Goal: Communication & Community: Ask a question

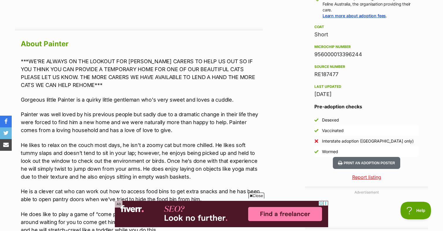
scroll to position [486, 0]
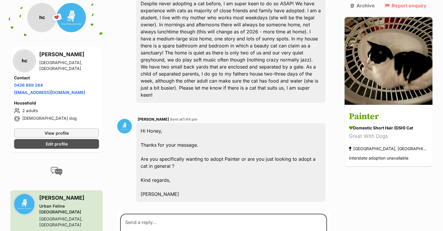
scroll to position [186, 0]
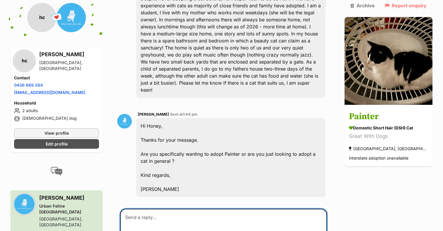
click at [173, 209] on textarea at bounding box center [223, 226] width 207 height 35
click at [203, 210] on textarea "Hi [PERSON_NAME], I am keen to adopt generally, however Painter seems lovely an…" at bounding box center [223, 226] width 207 height 35
click at [233, 211] on textarea "Hi Daniel, I am keen to adopt generally, although Painter seems lovely and suit…" at bounding box center [223, 226] width 207 height 35
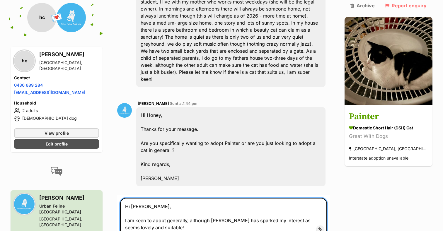
scroll to position [208, 0]
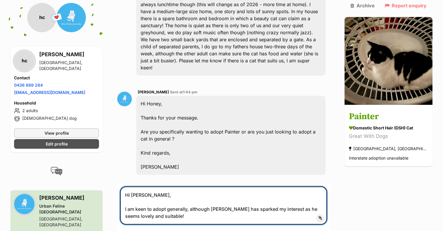
click at [178, 198] on textarea "Hi Daniel, I am keen to adopt generally, although Painter has sparked my intere…" at bounding box center [223, 206] width 207 height 38
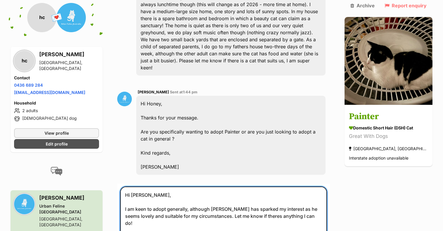
click at [317, 188] on textarea "Hi Daniel, I am keen to adopt generally, although Painter has sparked my intere…" at bounding box center [223, 216] width 207 height 59
click at [266, 195] on textarea "Hi Daniel, I am keen to adopt generally, although Painter has sparked my intere…" at bounding box center [223, 216] width 207 height 59
click at [259, 217] on textarea "Hi Daniel, I am keen to adopt generally, although Painter has sparked my intere…" at bounding box center [223, 216] width 207 height 59
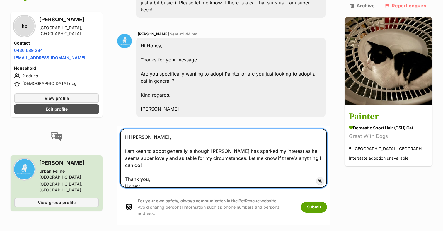
scroll to position [271, 0]
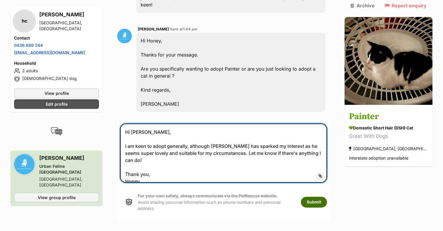
type textarea "Hi Daniel, I am keen to adopt generally, although Painter has sparked my intere…"
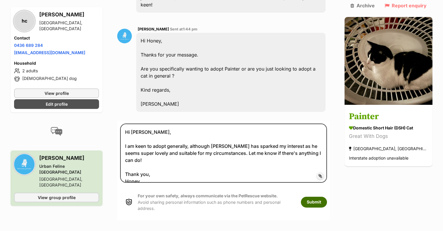
click at [324, 197] on button "Submit" at bounding box center [314, 202] width 26 height 11
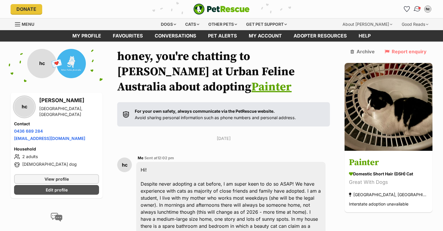
click at [418, 8] on img "Conversations" at bounding box center [418, 9] width 8 height 8
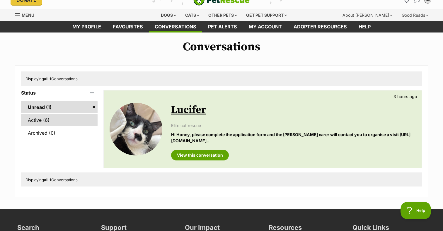
click at [42, 115] on link "Active (6)" at bounding box center [59, 120] width 76 height 12
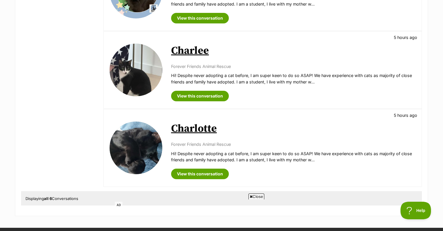
scroll to position [392, 0]
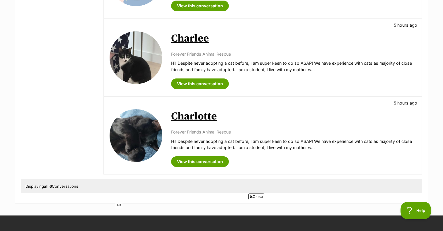
click at [191, 116] on link "Charlotte" at bounding box center [194, 116] width 46 height 13
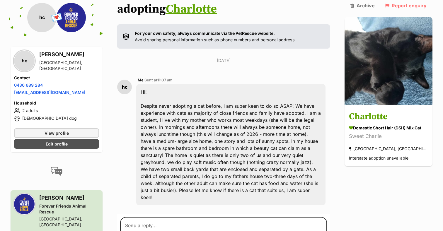
scroll to position [100, 0]
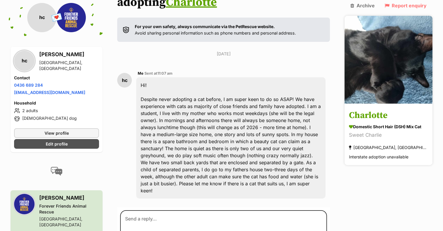
click at [381, 111] on h3 "Charlotte" at bounding box center [388, 115] width 79 height 13
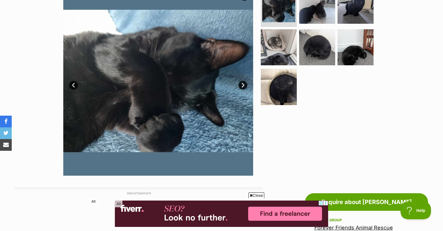
scroll to position [101, 0]
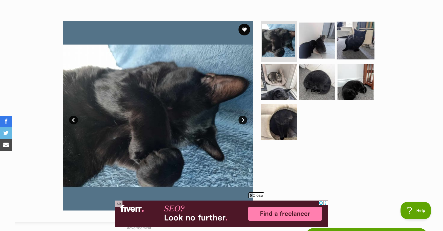
click at [351, 45] on img at bounding box center [356, 41] width 38 height 38
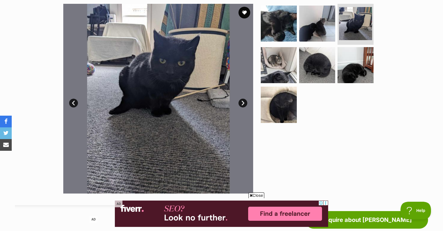
scroll to position [114, 0]
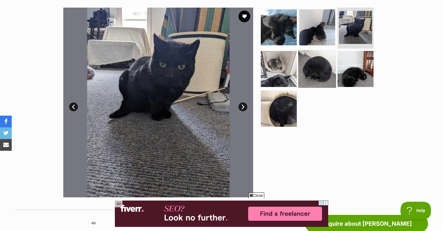
click at [324, 73] on img at bounding box center [317, 69] width 38 height 38
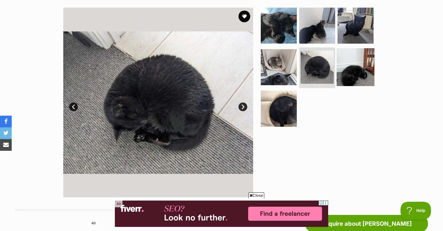
click at [351, 73] on img at bounding box center [356, 67] width 38 height 38
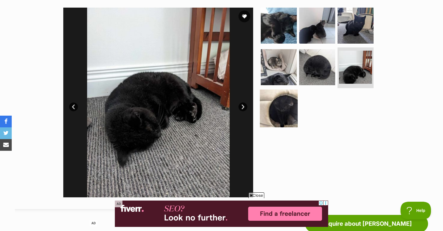
click at [280, 112] on img at bounding box center [279, 109] width 38 height 38
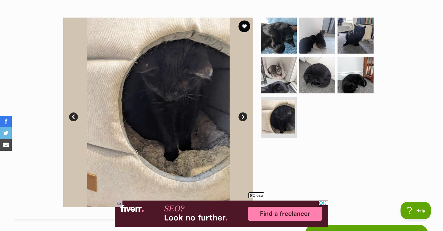
scroll to position [101, 0]
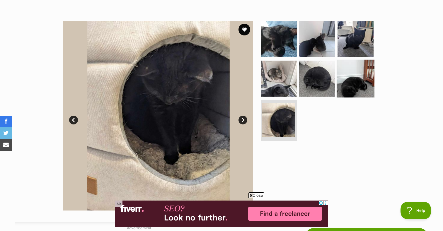
click at [358, 80] on img at bounding box center [356, 78] width 38 height 38
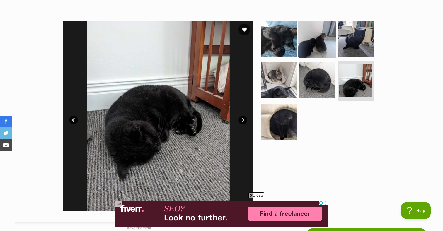
click at [325, 46] on img at bounding box center [317, 39] width 38 height 38
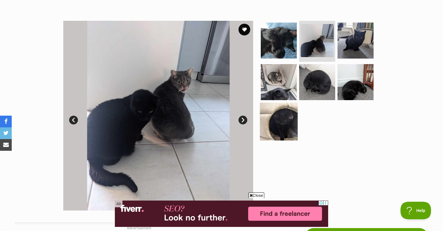
click at [268, 115] on img at bounding box center [279, 122] width 38 height 38
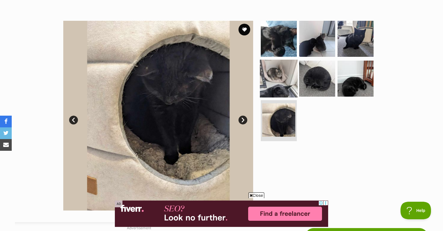
click at [274, 66] on img at bounding box center [279, 78] width 38 height 38
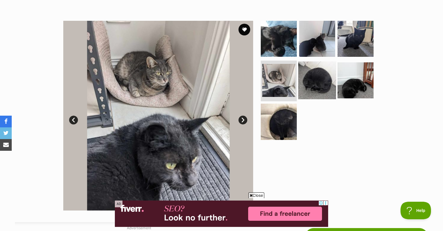
click at [311, 73] on img at bounding box center [317, 80] width 38 height 38
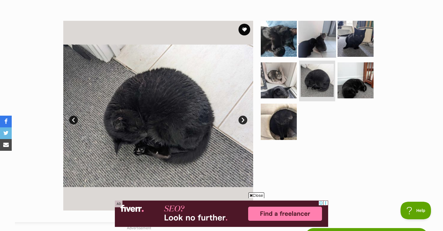
click at [318, 49] on img at bounding box center [317, 39] width 38 height 38
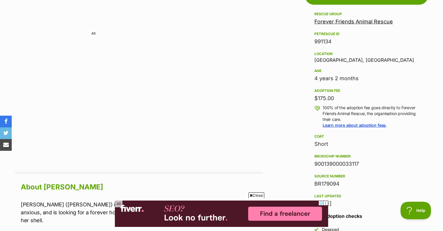
scroll to position [346, 0]
